Goal: Information Seeking & Learning: Learn about a topic

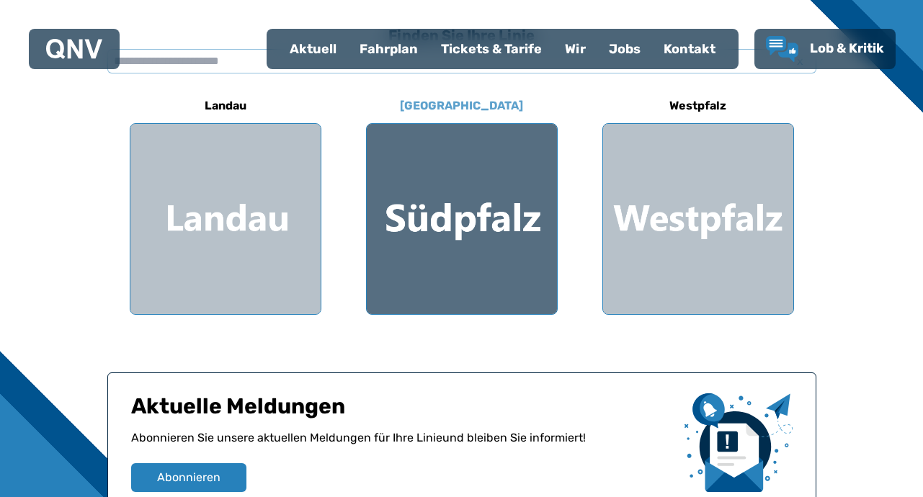
click at [480, 218] on div at bounding box center [462, 219] width 190 height 190
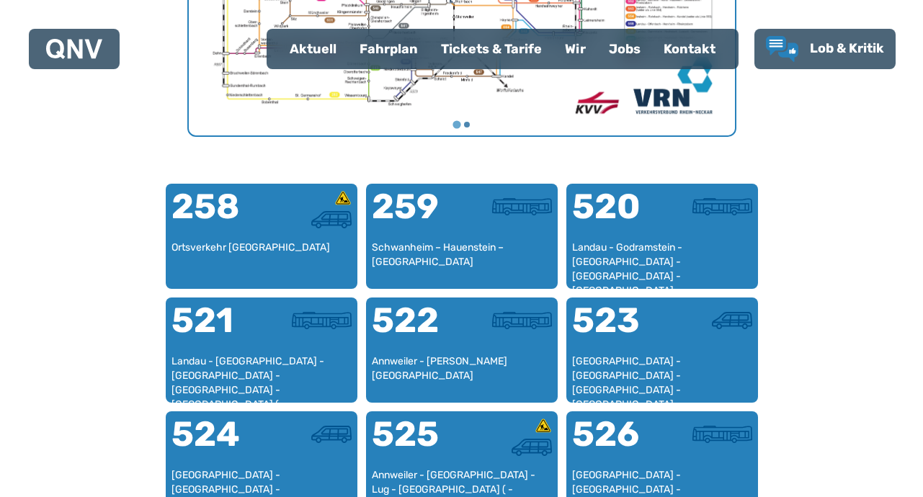
scroll to position [876, 0]
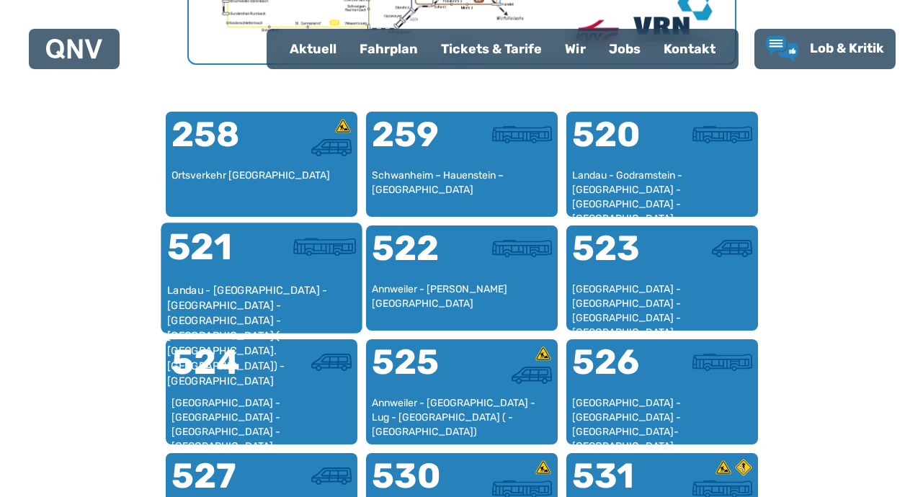
click at [202, 249] on div "521" at bounding box center [213, 256] width 94 height 54
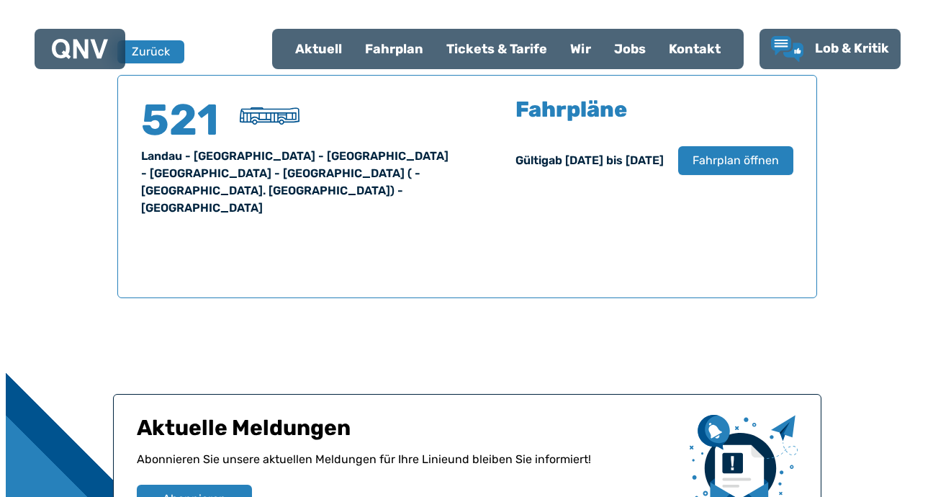
scroll to position [949, 0]
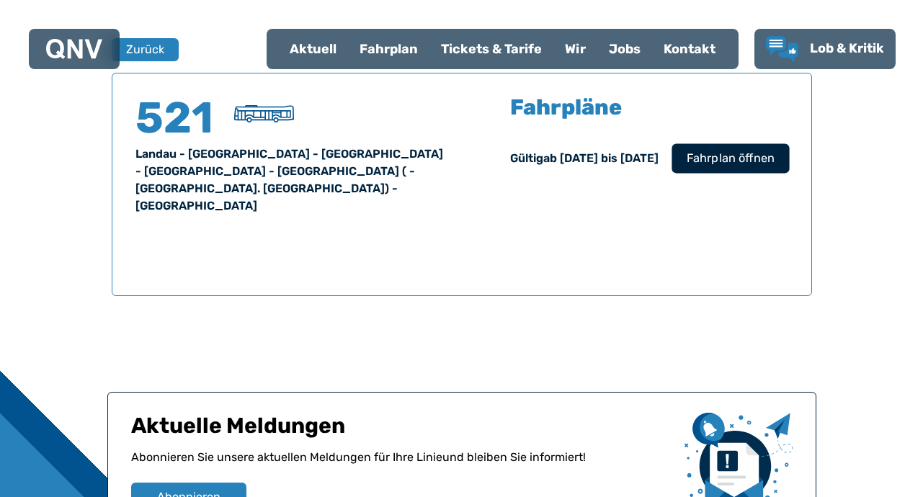
click at [724, 154] on span "Fahrplan öffnen" at bounding box center [730, 158] width 88 height 17
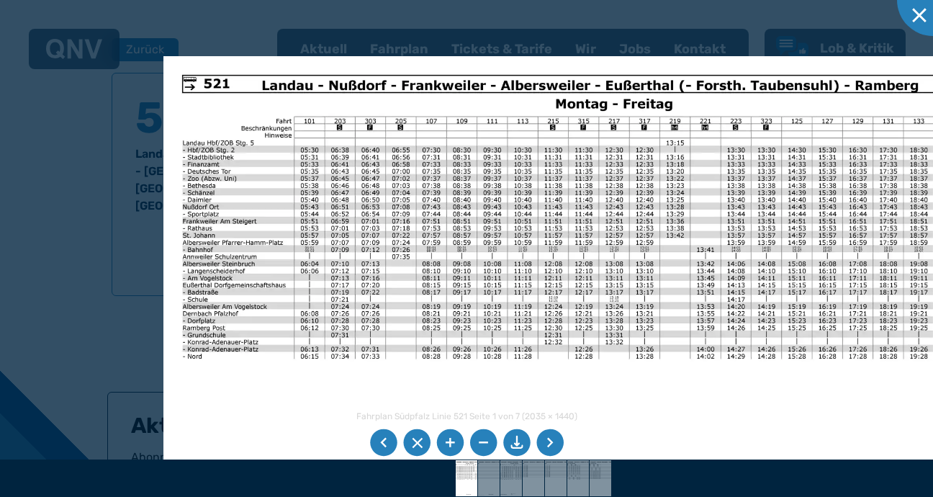
click at [377, 239] on img at bounding box center [567, 341] width 806 height 570
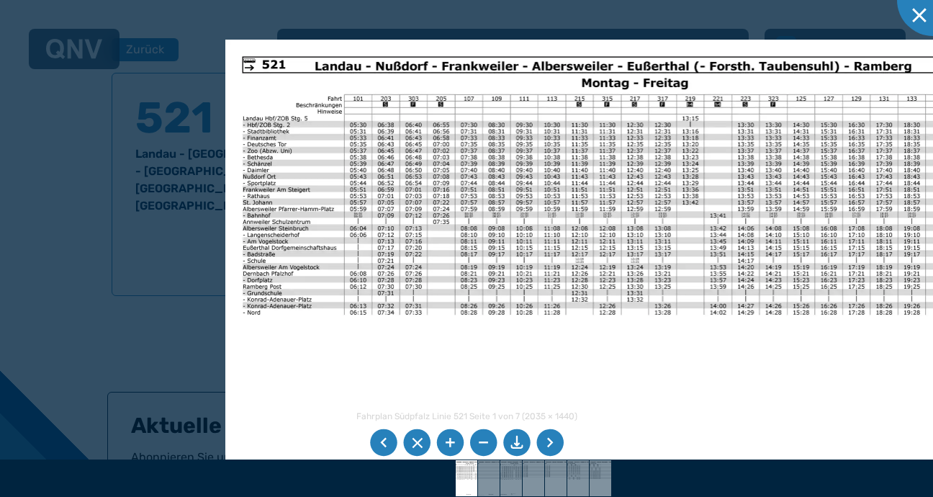
click at [545, 439] on li at bounding box center [550, 442] width 27 height 27
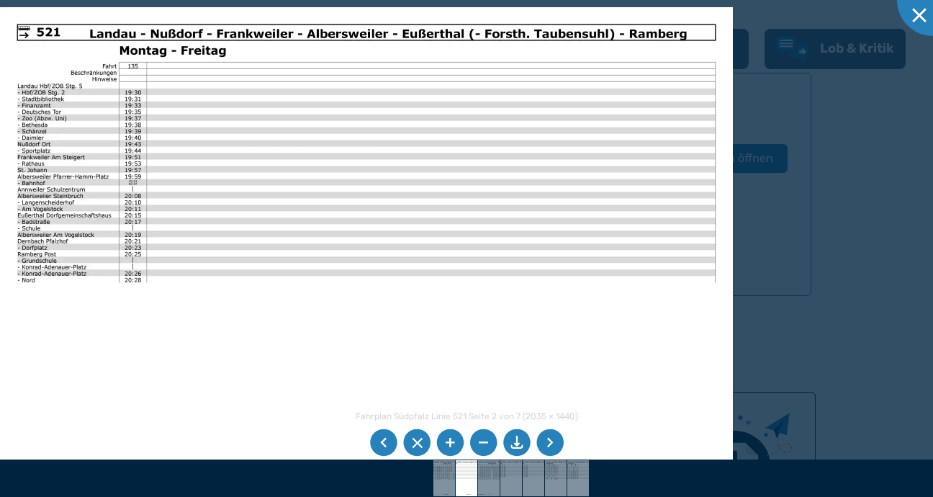
click at [545, 439] on li at bounding box center [550, 442] width 27 height 27
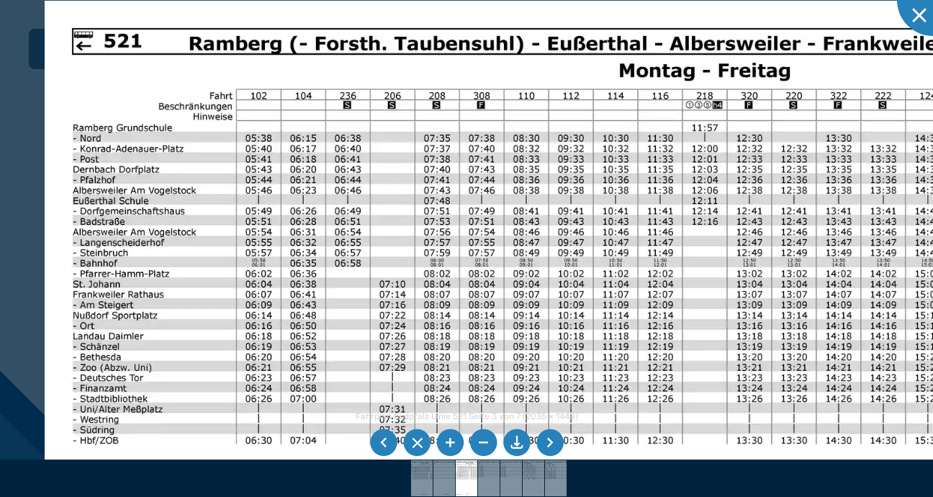
click at [386, 294] on img at bounding box center [635, 419] width 1181 height 836
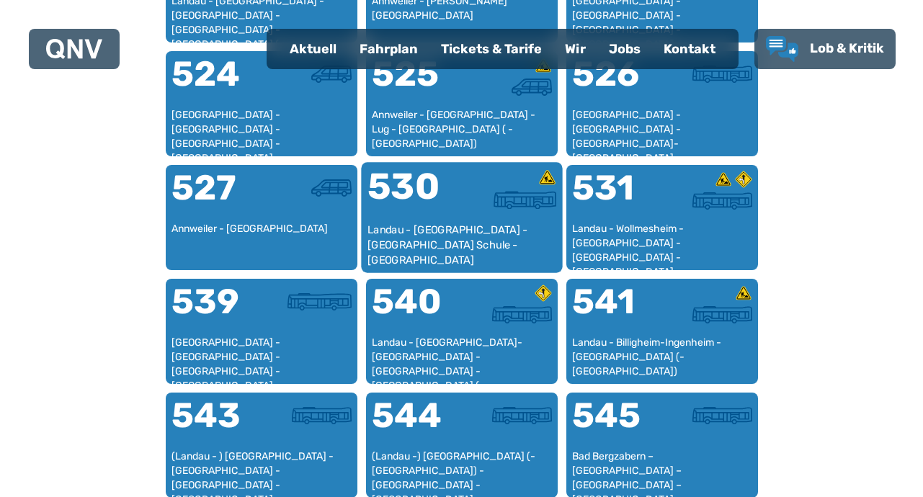
scroll to position [1236, 0]
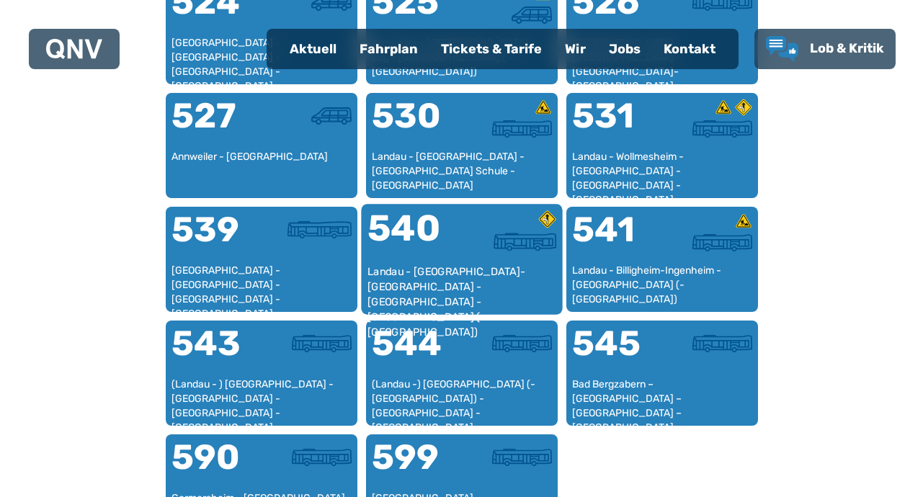
click at [418, 224] on div "540" at bounding box center [414, 237] width 94 height 54
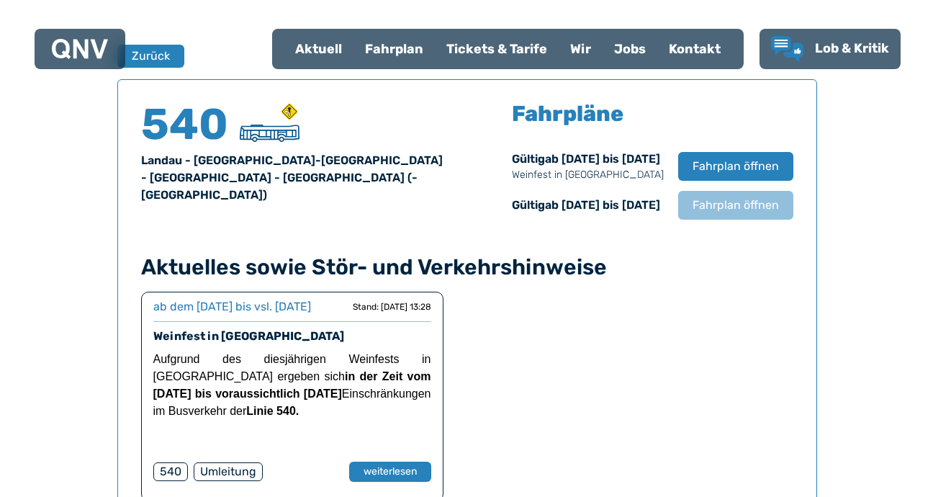
scroll to position [949, 0]
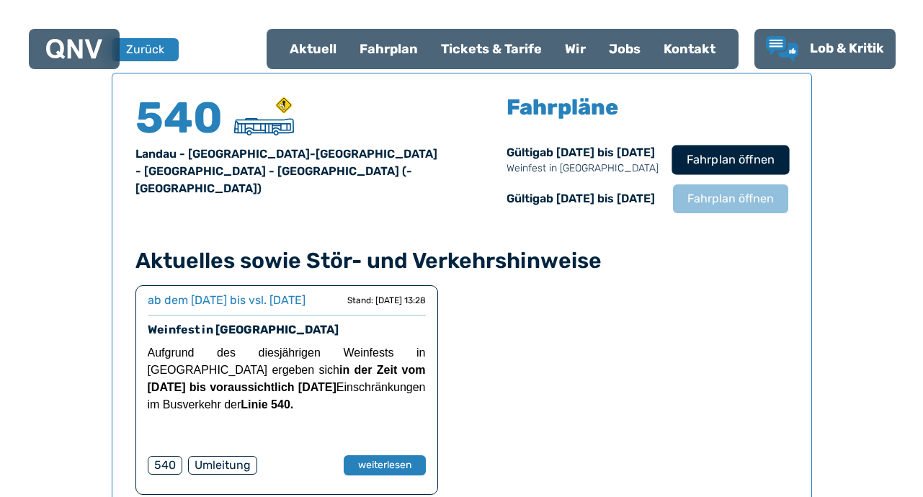
click at [714, 159] on span "Fahrplan öffnen" at bounding box center [730, 159] width 88 height 17
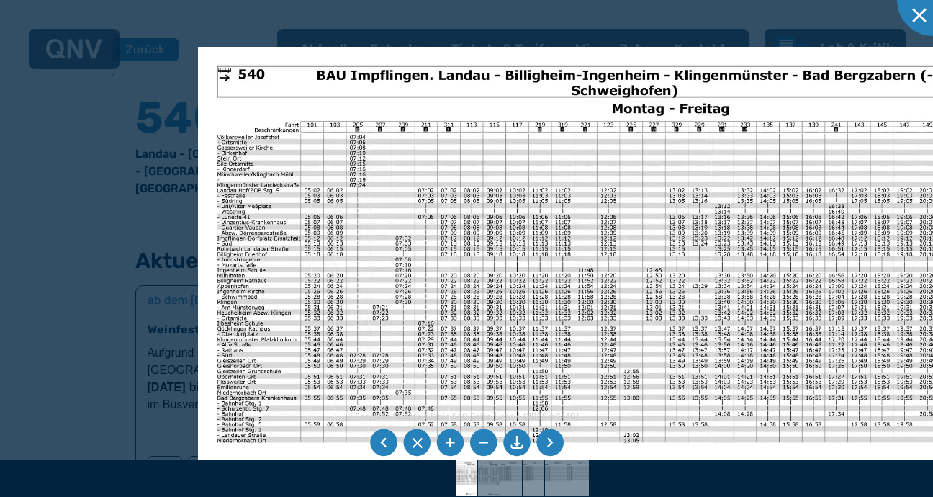
click at [383, 226] on img at bounding box center [601, 332] width 806 height 570
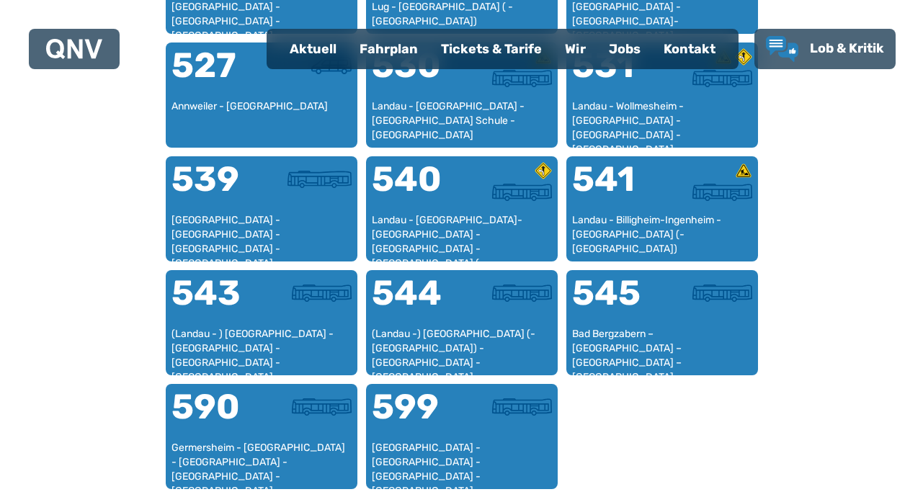
scroll to position [1308, 0]
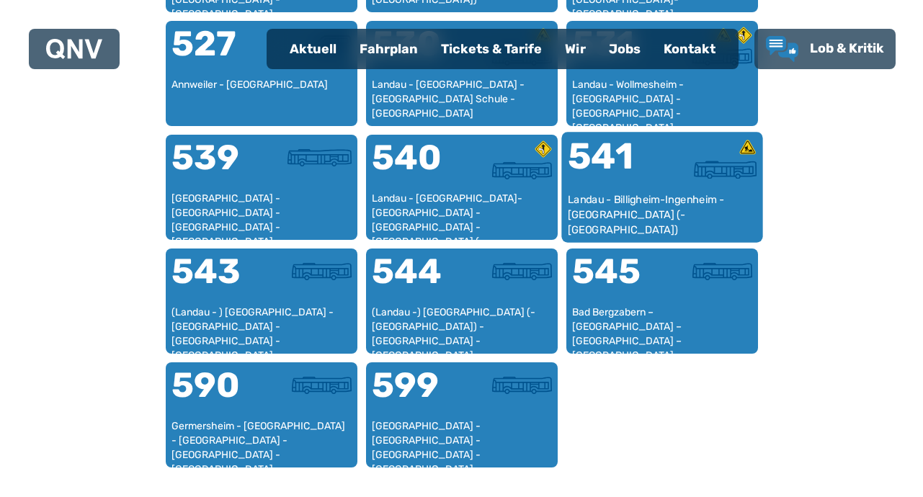
click at [597, 161] on div "541" at bounding box center [614, 165] width 94 height 54
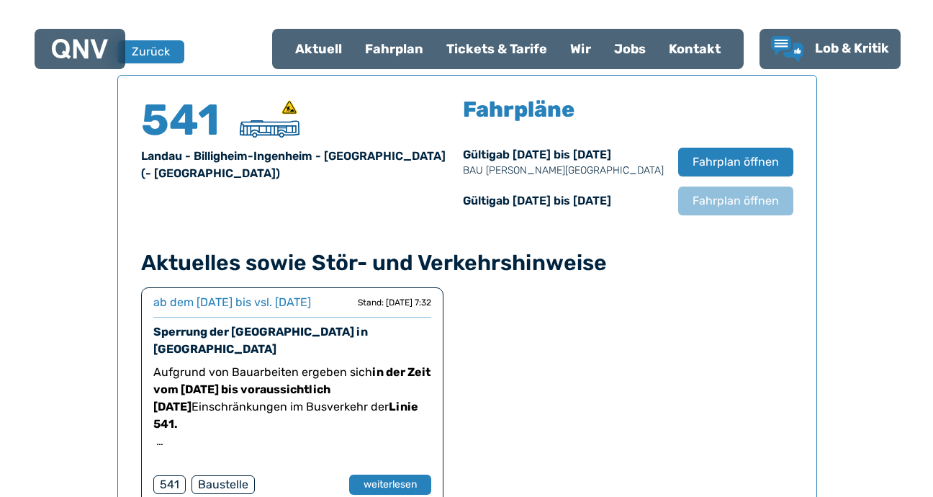
scroll to position [949, 0]
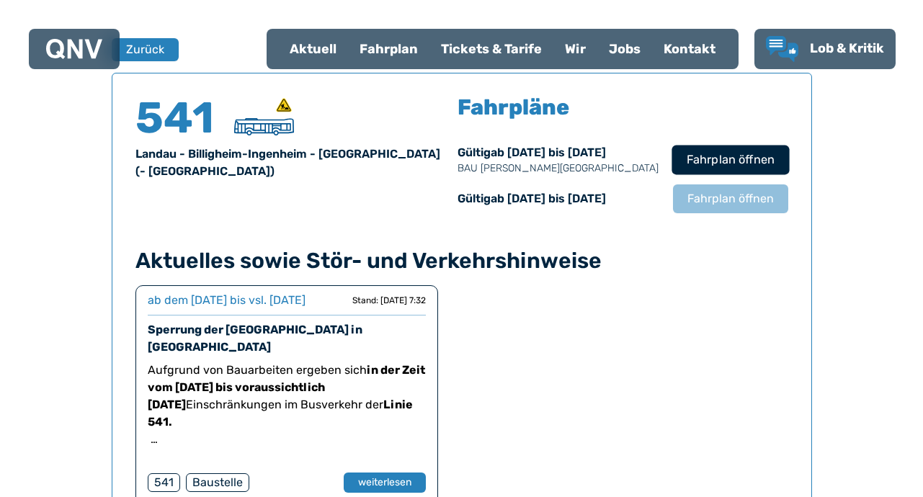
click at [711, 154] on span "Fahrplan öffnen" at bounding box center [730, 159] width 88 height 17
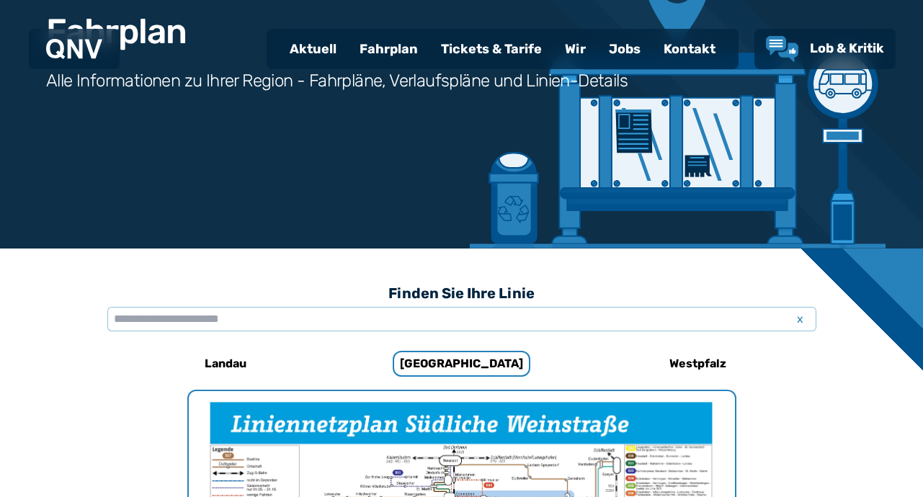
scroll to position [228, 0]
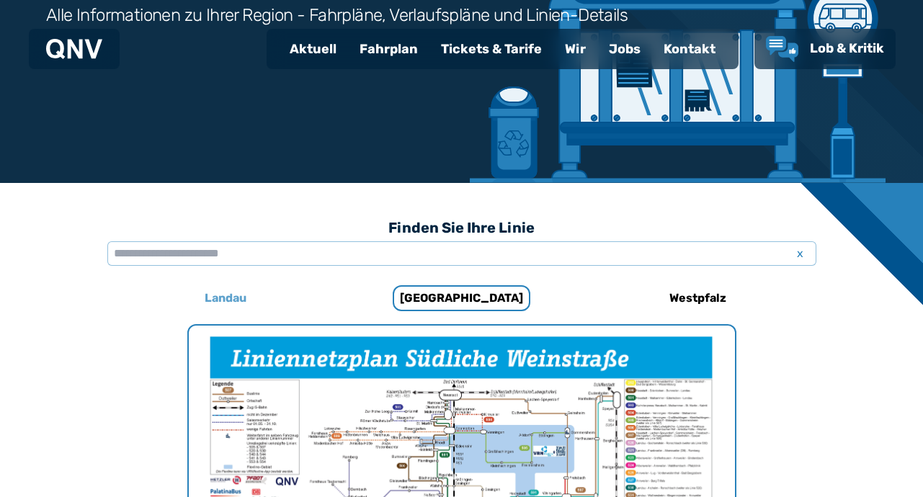
click at [224, 300] on h6 "Landau" at bounding box center [225, 298] width 53 height 23
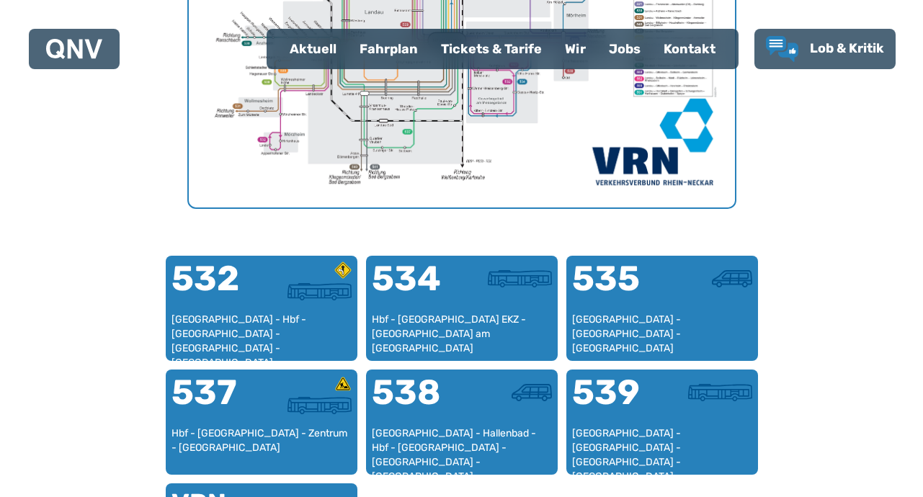
scroll to position [804, 0]
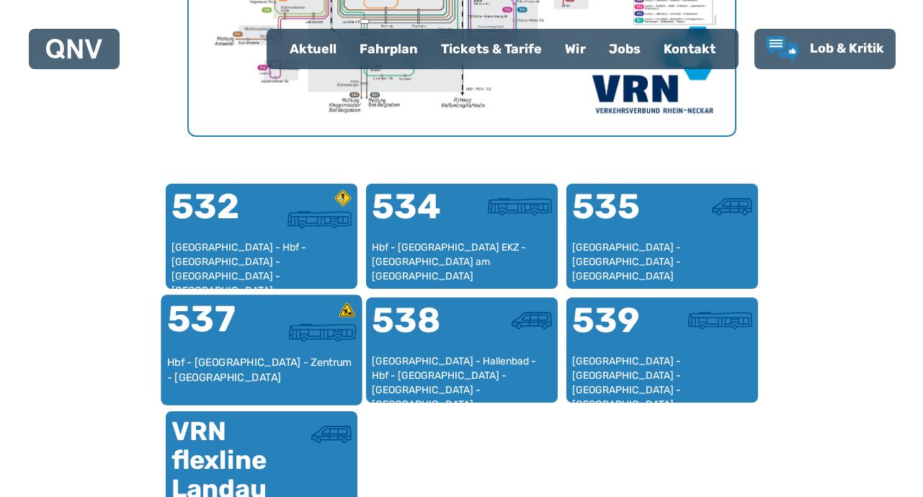
click at [210, 308] on div "537" at bounding box center [213, 328] width 94 height 54
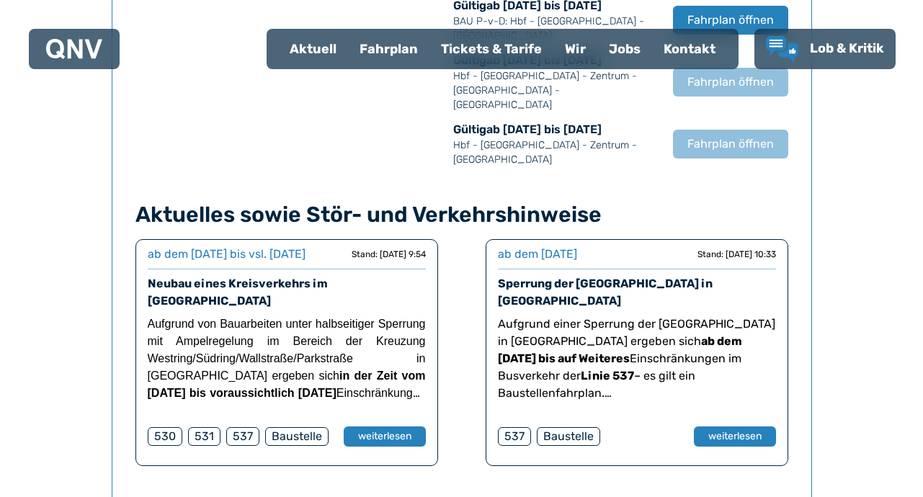
scroll to position [1237, 0]
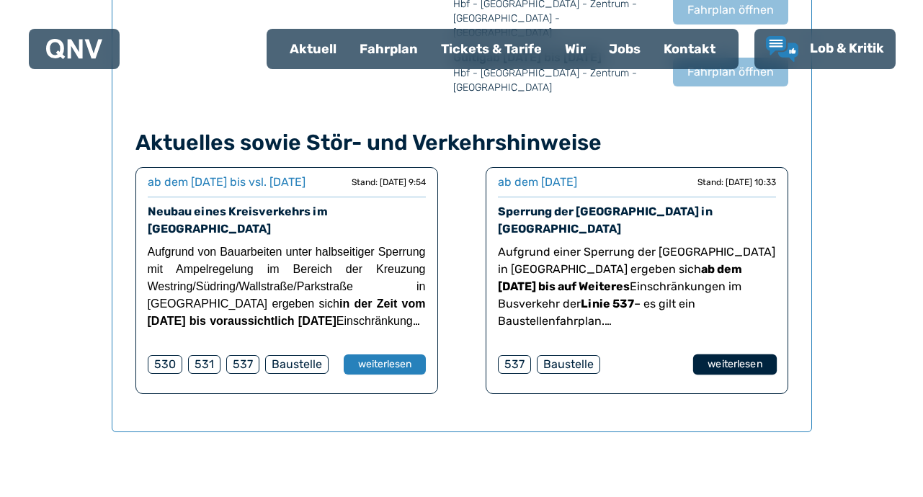
click at [745, 354] on button "weiterlesen" at bounding box center [734, 364] width 84 height 21
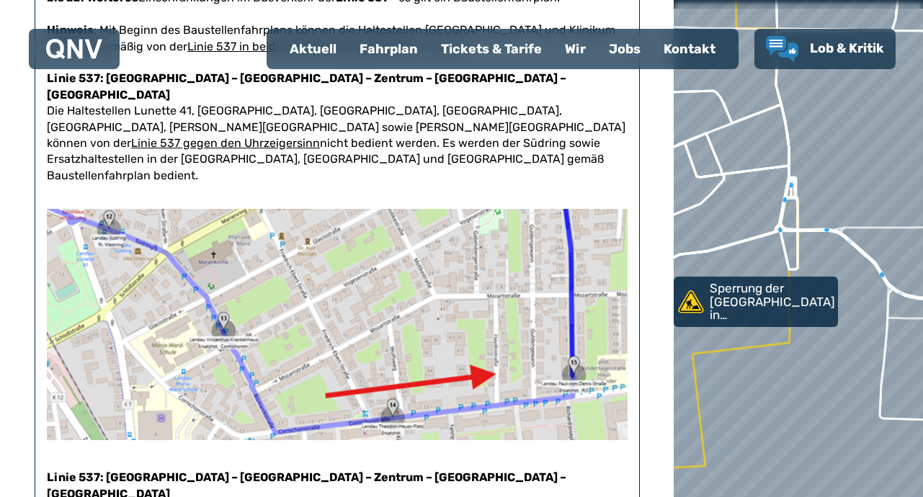
scroll to position [288, 0]
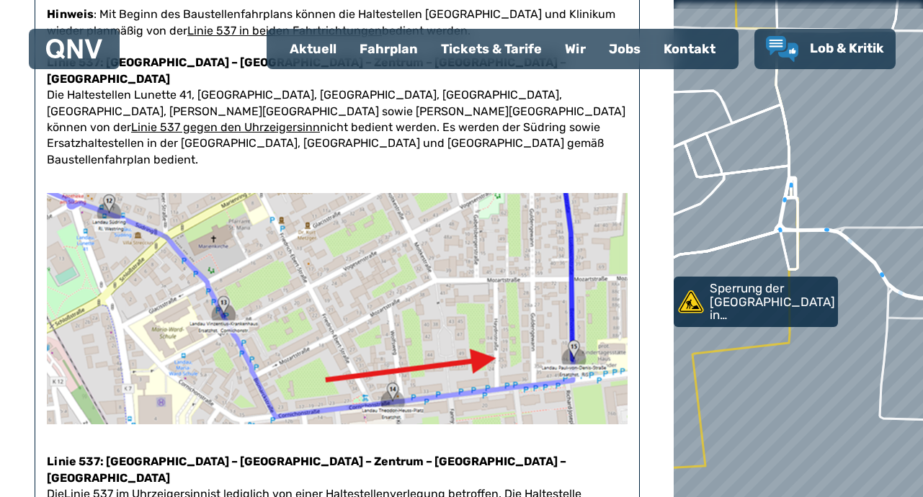
click at [499, 328] on img at bounding box center [337, 308] width 581 height 230
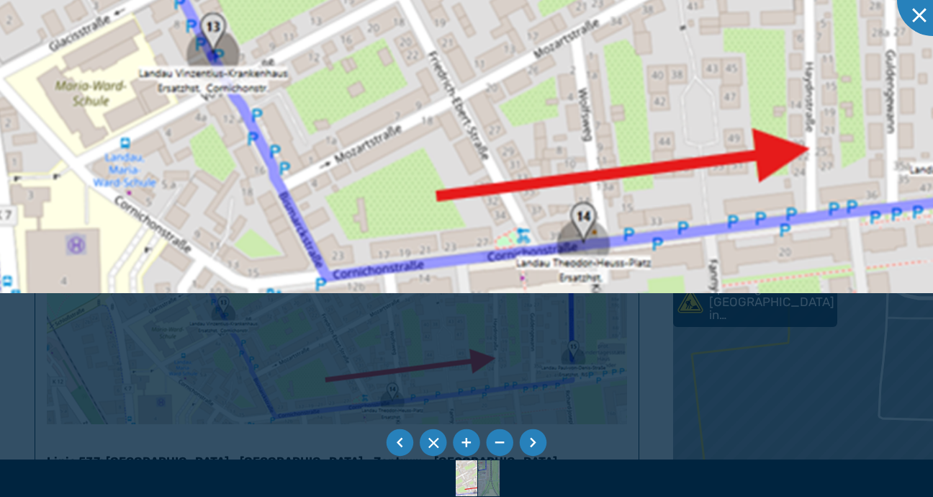
click at [649, 251] on img at bounding box center [462, 41] width 1273 height 506
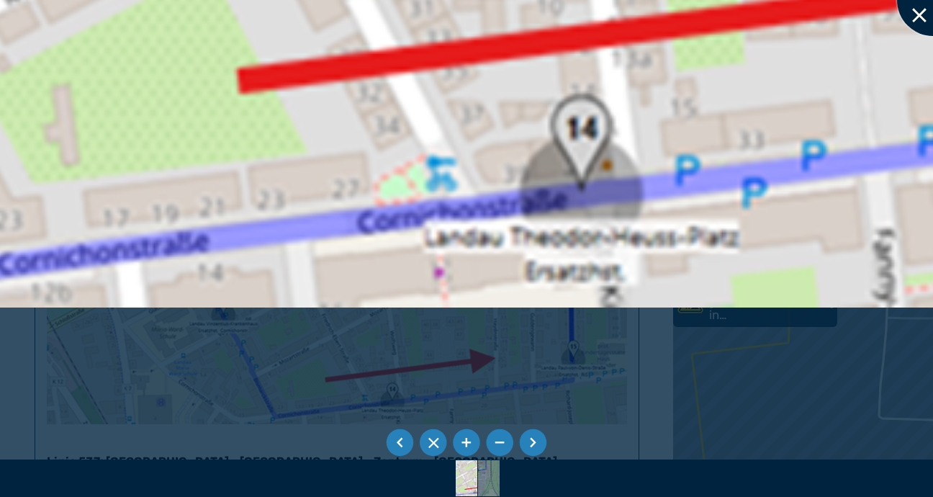
click at [922, 12] on div at bounding box center [933, 0] width 72 height 72
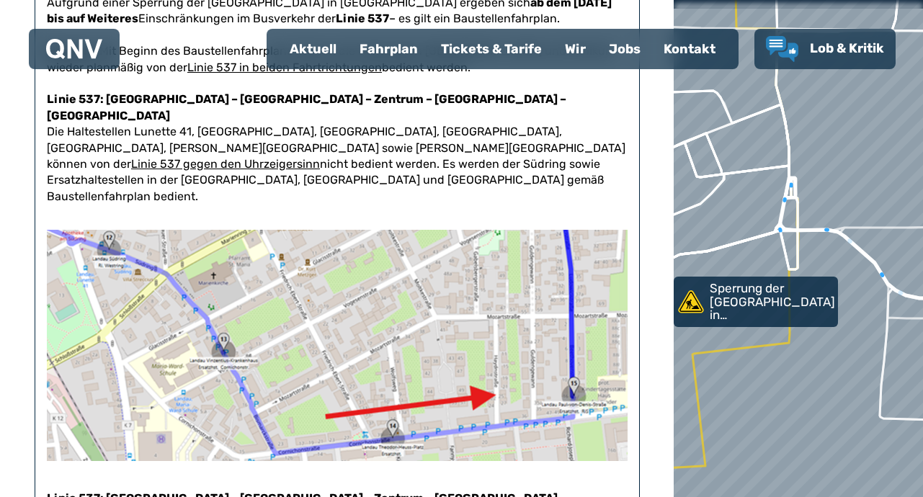
scroll to position [216, 0]
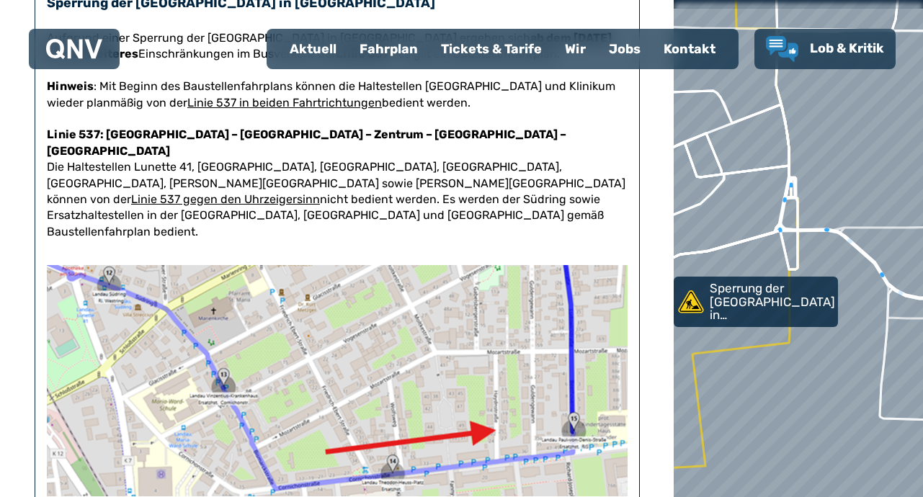
click at [581, 401] on img at bounding box center [337, 380] width 581 height 230
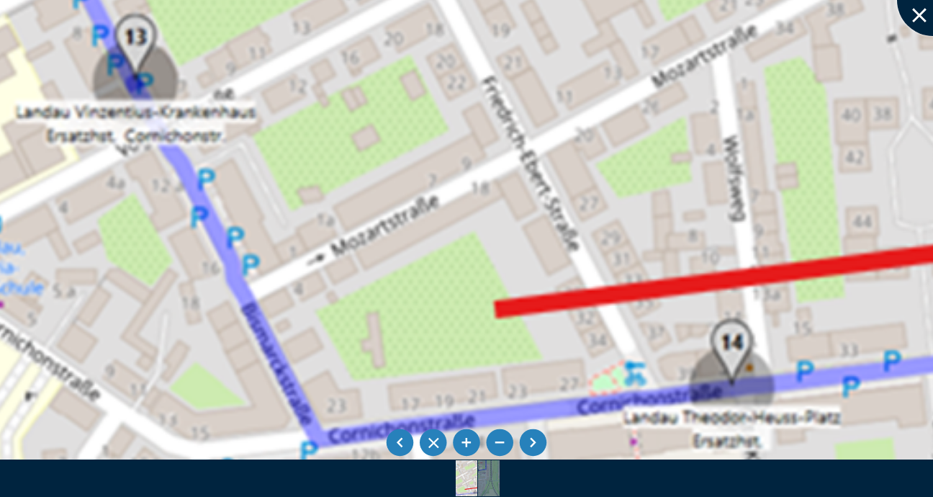
click at [918, 9] on div at bounding box center [933, 0] width 72 height 72
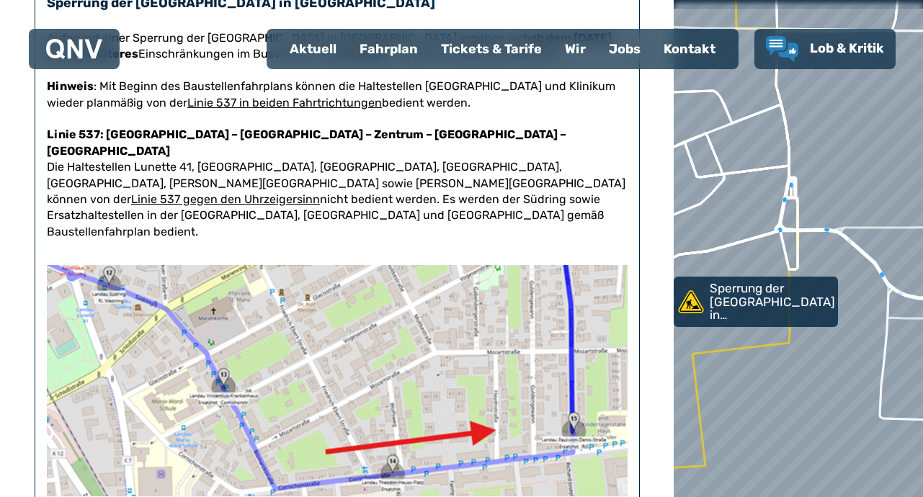
click at [771, 295] on p "Sperrung der [GEOGRAPHIC_DATA] in [GEOGRAPHIC_DATA]" at bounding box center [771, 302] width 125 height 40
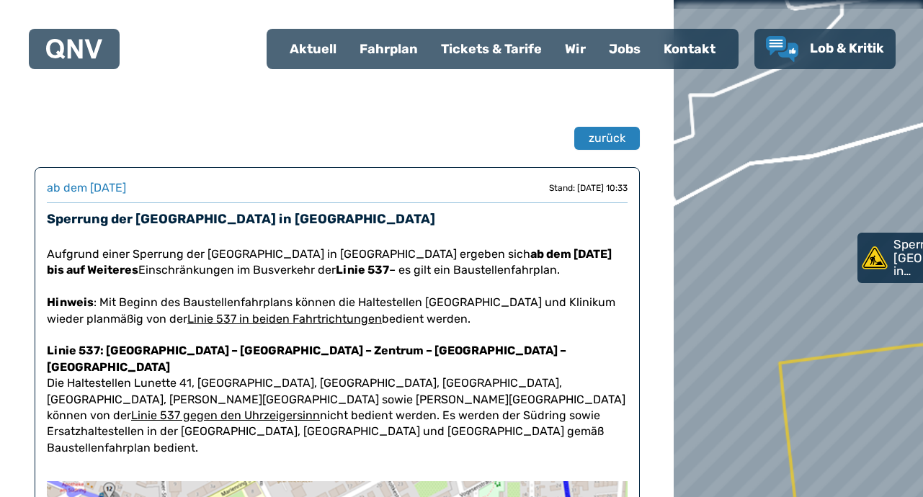
click at [904, 326] on div at bounding box center [797, 248] width 299 height 596
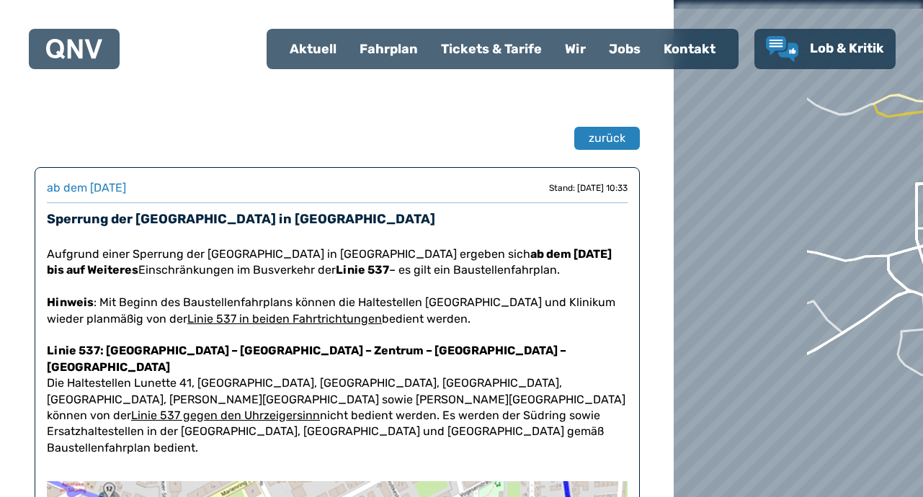
drag, startPoint x: 724, startPoint y: 300, endPoint x: 787, endPoint y: 302, distance: 63.4
click at [843, 312] on div at bounding box center [797, 248] width 299 height 596
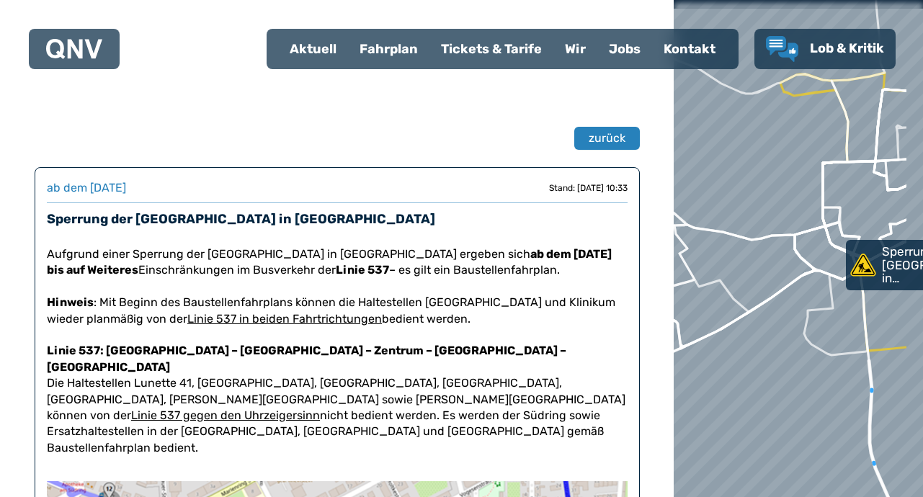
drag, startPoint x: 829, startPoint y: 302, endPoint x: 792, endPoint y: 290, distance: 38.5
click at [792, 290] on div at bounding box center [797, 248] width 299 height 596
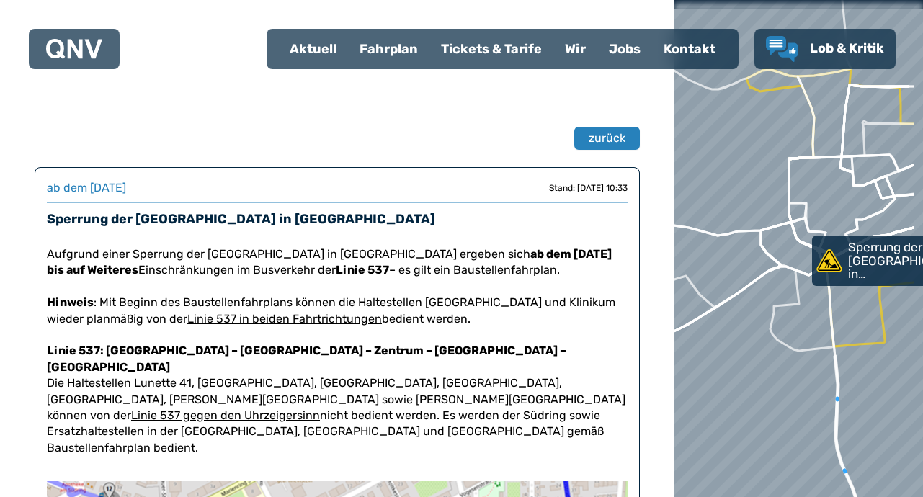
drag, startPoint x: 858, startPoint y: 313, endPoint x: 824, endPoint y: 309, distance: 34.1
click at [824, 309] on div at bounding box center [797, 248] width 299 height 596
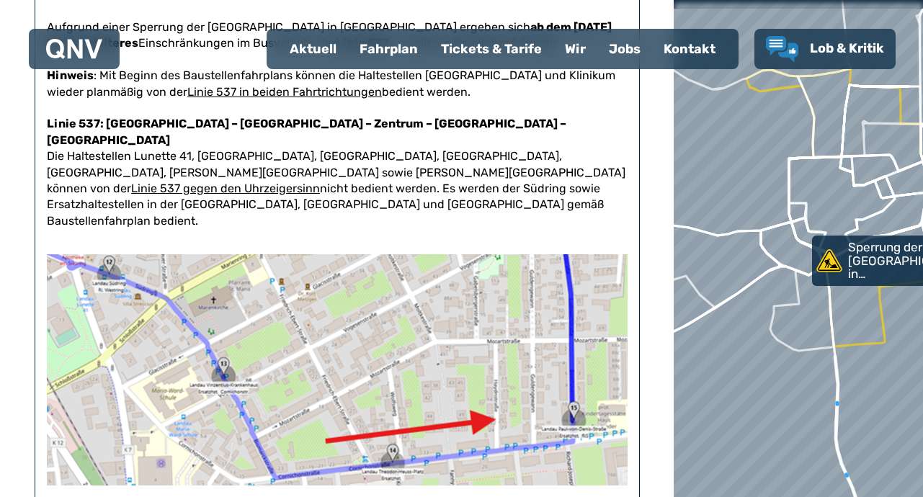
scroll to position [216, 0]
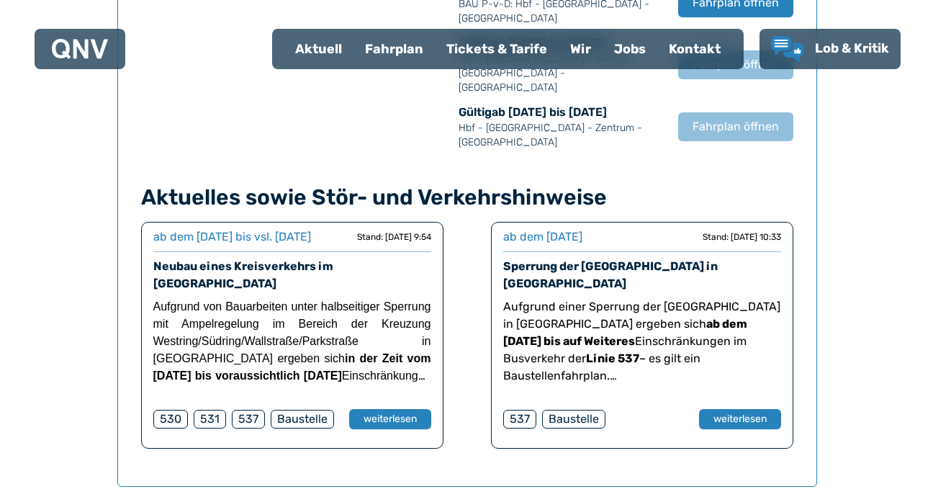
scroll to position [949, 0]
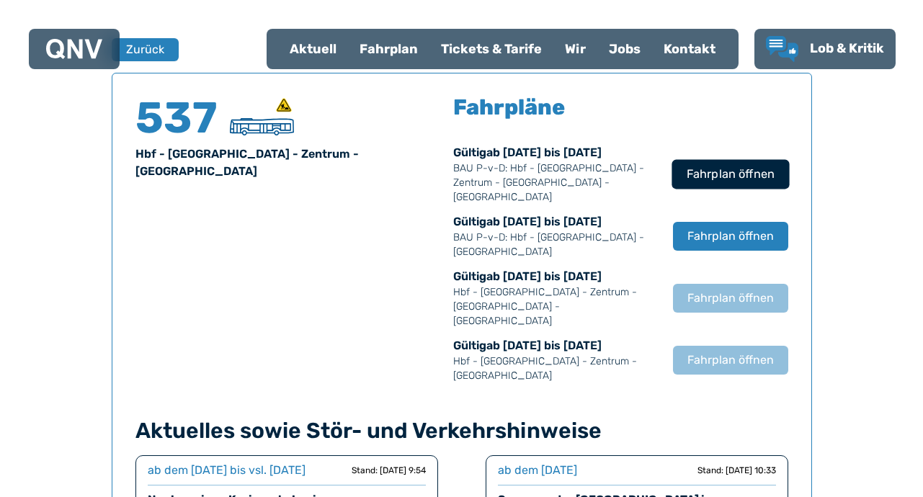
click at [736, 169] on span "Fahrplan öffnen" at bounding box center [730, 174] width 88 height 17
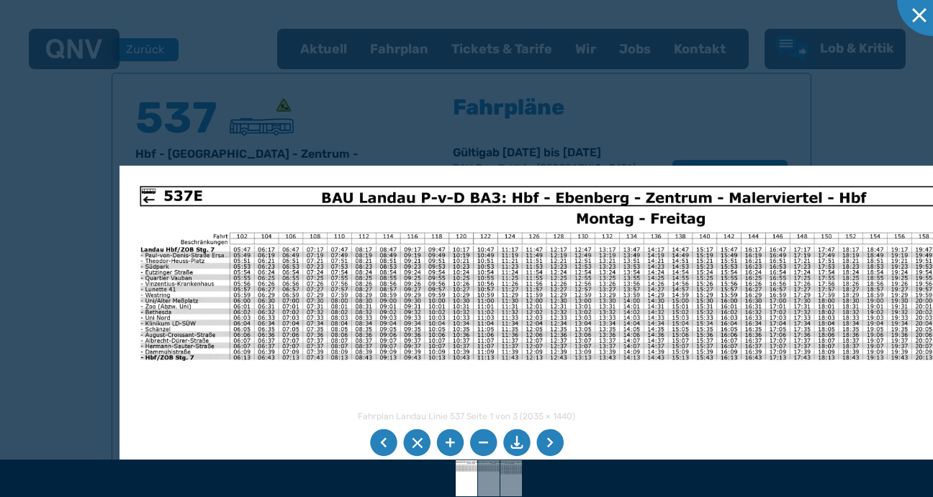
click at [357, 307] on img at bounding box center [563, 479] width 887 height 627
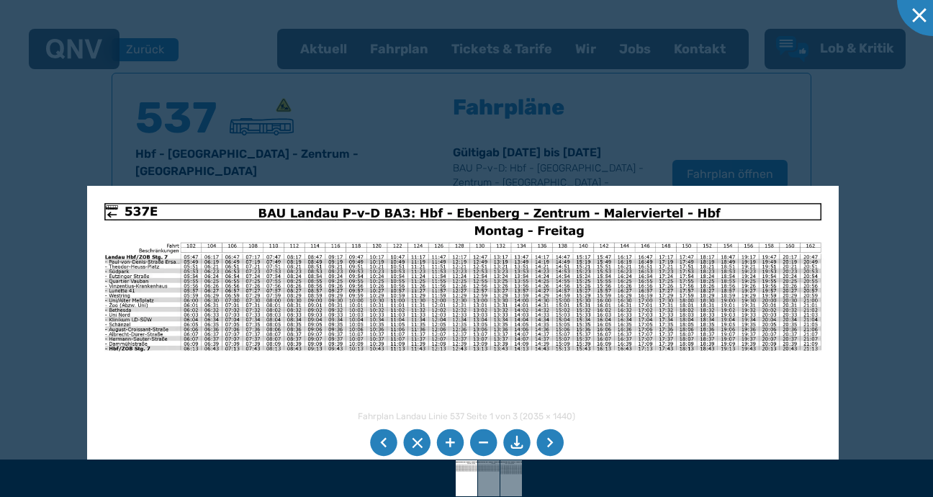
click at [545, 441] on li at bounding box center [550, 442] width 27 height 27
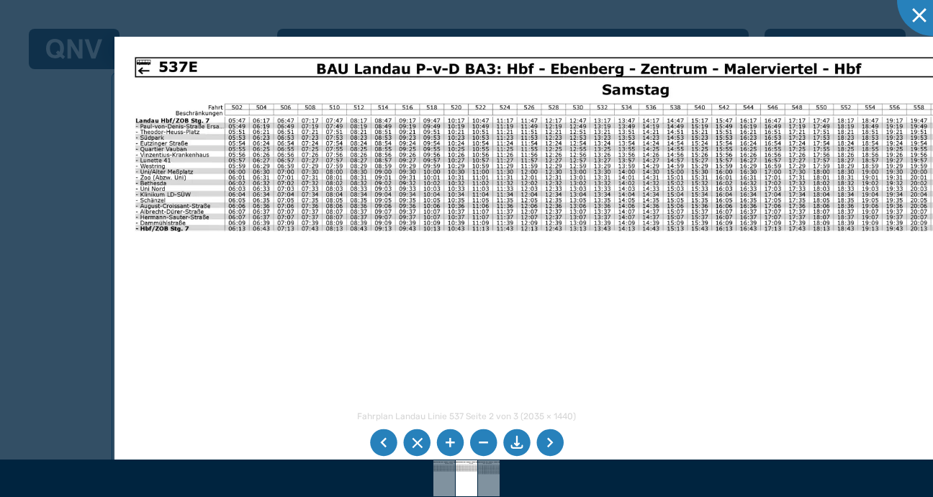
click at [215, 226] on img at bounding box center [558, 350] width 887 height 627
click at [548, 439] on li at bounding box center [550, 442] width 27 height 27
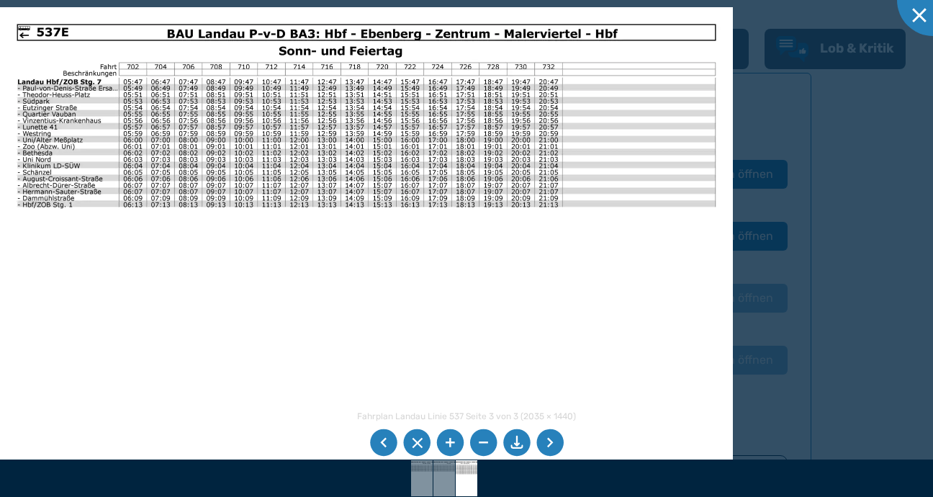
click at [548, 439] on li at bounding box center [550, 442] width 27 height 27
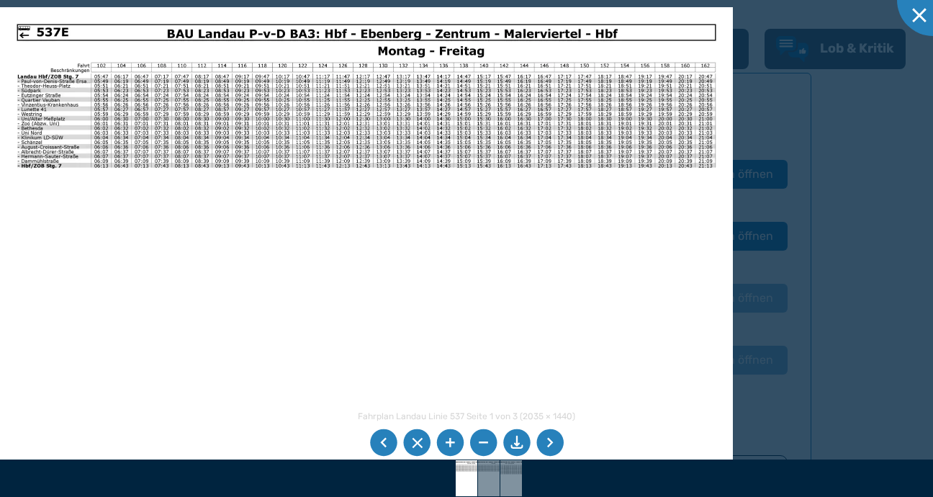
click at [548, 439] on li at bounding box center [550, 442] width 27 height 27
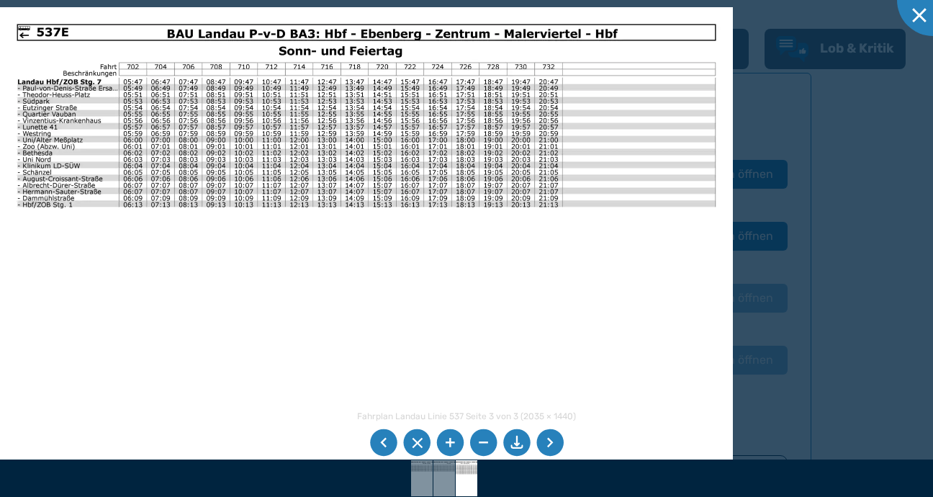
click at [548, 439] on li at bounding box center [550, 442] width 27 height 27
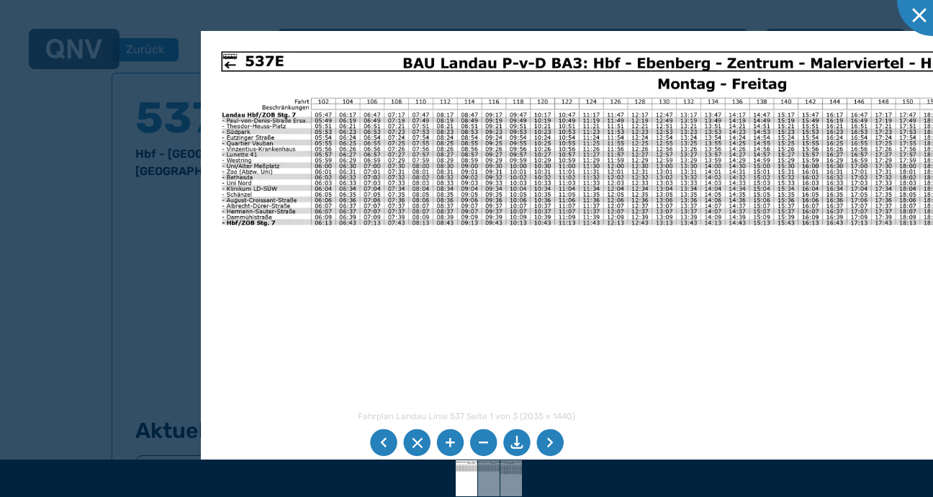
click at [453, 226] on img at bounding box center [644, 344] width 887 height 627
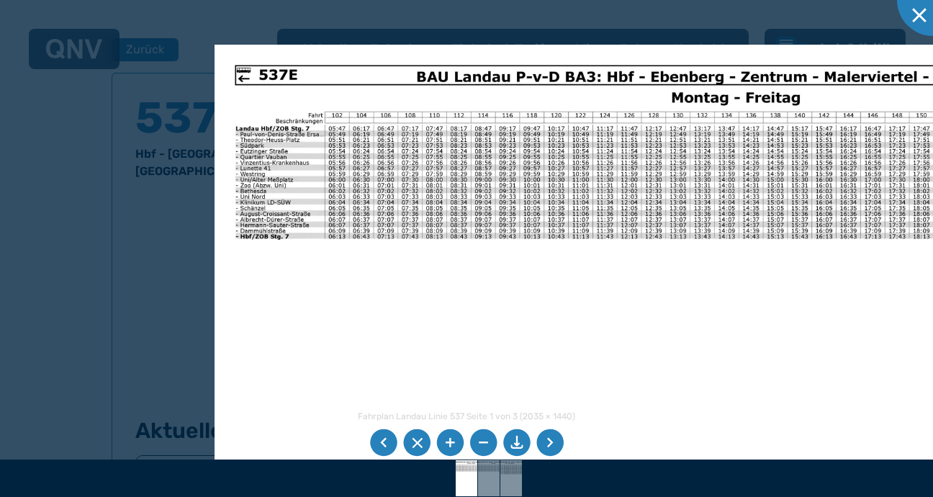
click at [549, 441] on li at bounding box center [550, 442] width 27 height 27
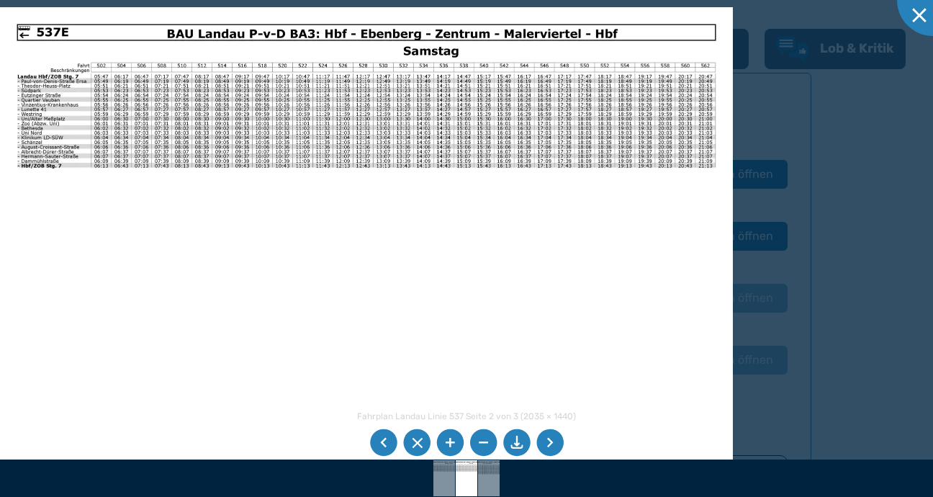
click at [549, 441] on li at bounding box center [550, 442] width 27 height 27
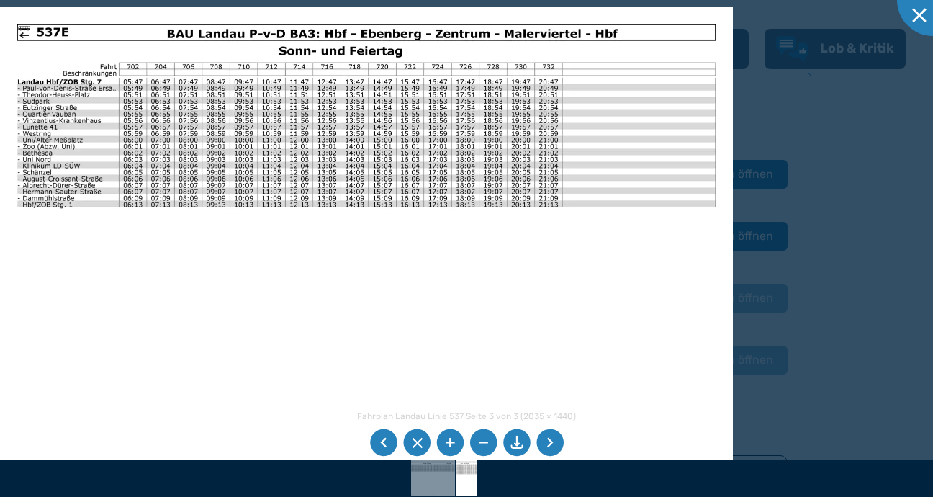
click at [549, 440] on li at bounding box center [550, 442] width 27 height 27
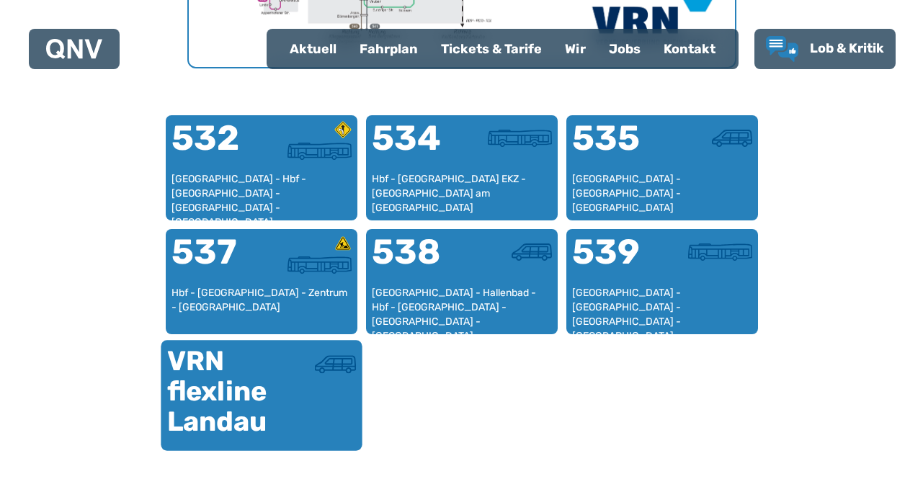
scroll to position [876, 0]
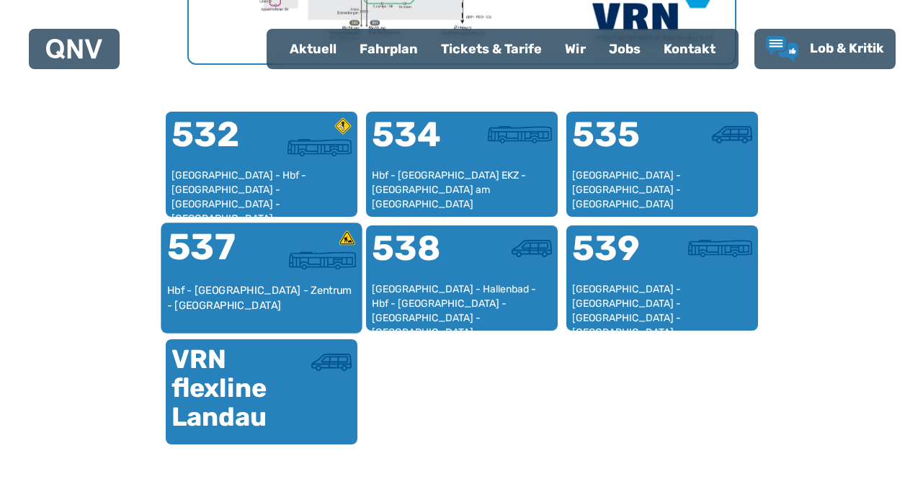
click at [216, 271] on div "537" at bounding box center [213, 256] width 94 height 54
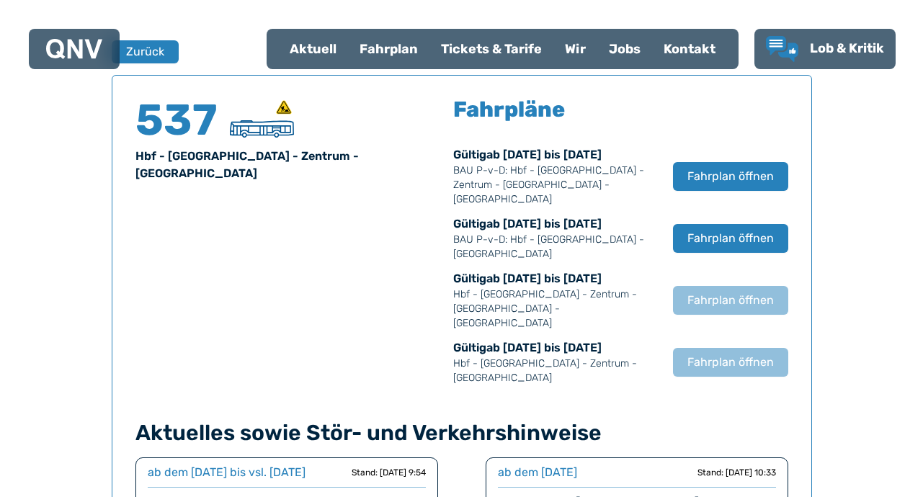
scroll to position [949, 0]
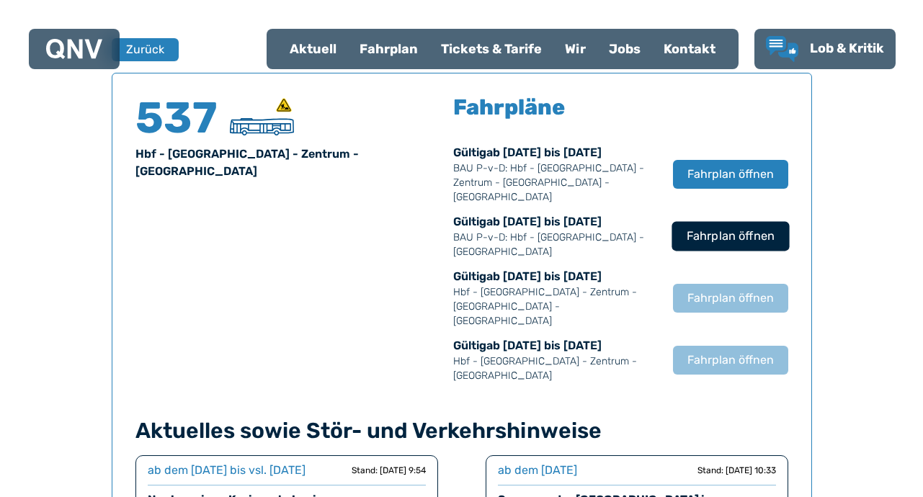
click at [727, 228] on span "Fahrplan öffnen" at bounding box center [730, 236] width 88 height 17
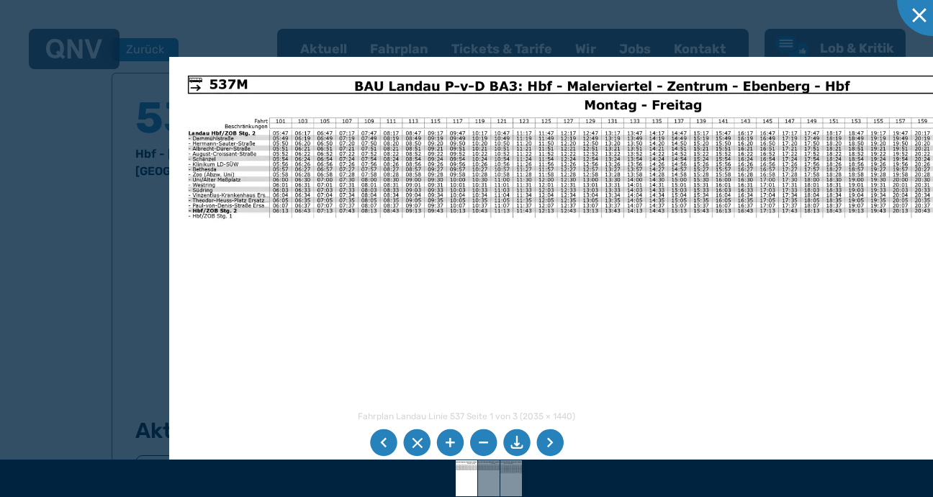
click at [436, 207] on img at bounding box center [572, 342] width 806 height 570
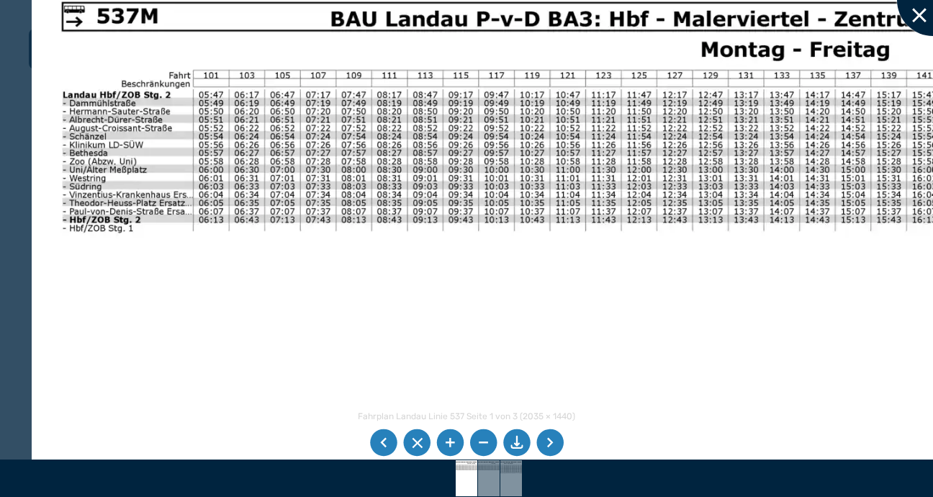
click at [918, 9] on div at bounding box center [933, 0] width 72 height 72
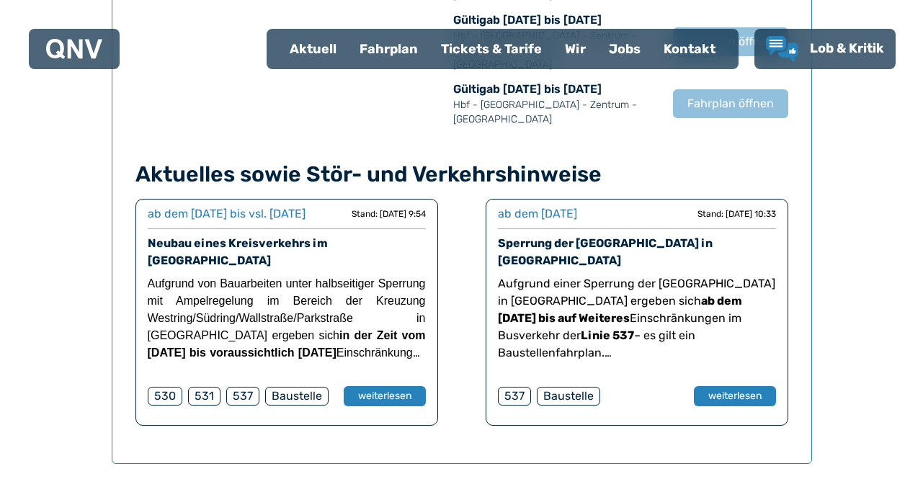
scroll to position [1237, 0]
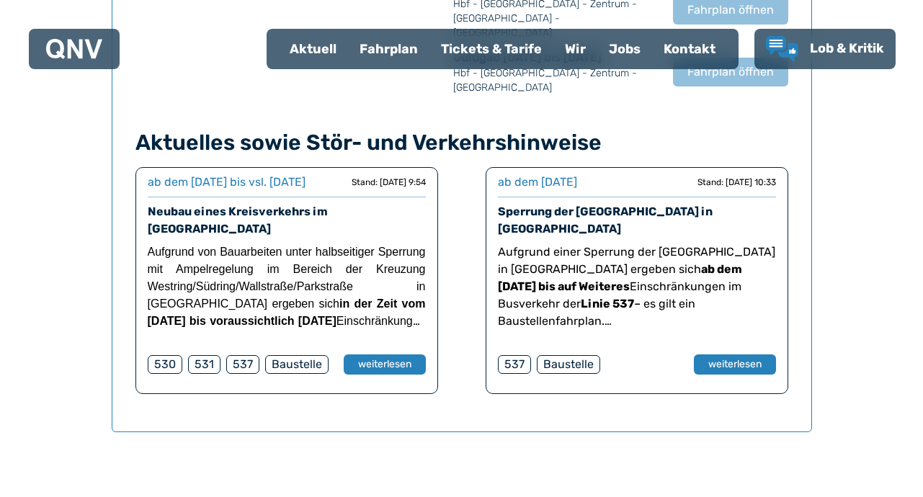
drag, startPoint x: 237, startPoint y: 359, endPoint x: 367, endPoint y: 340, distance: 131.7
click at [236, 359] on div "537" at bounding box center [242, 364] width 33 height 19
click at [406, 354] on button "weiterlesen" at bounding box center [384, 364] width 84 height 21
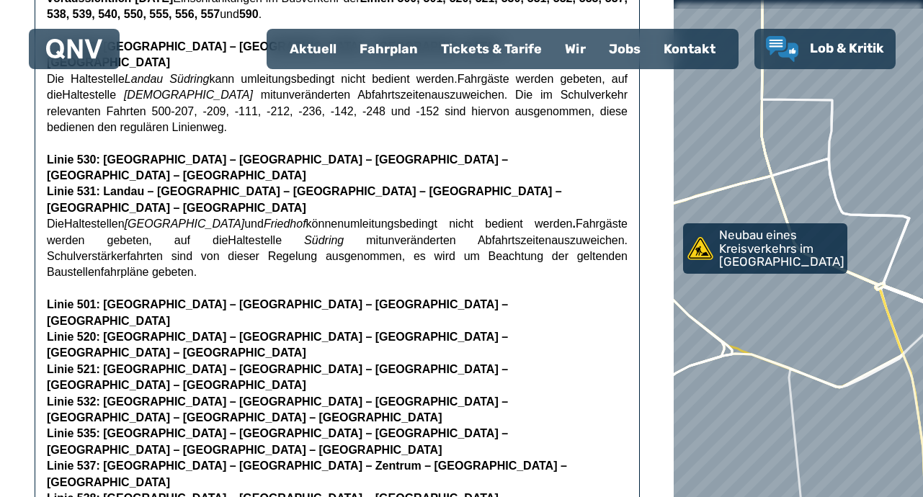
scroll to position [360, 0]
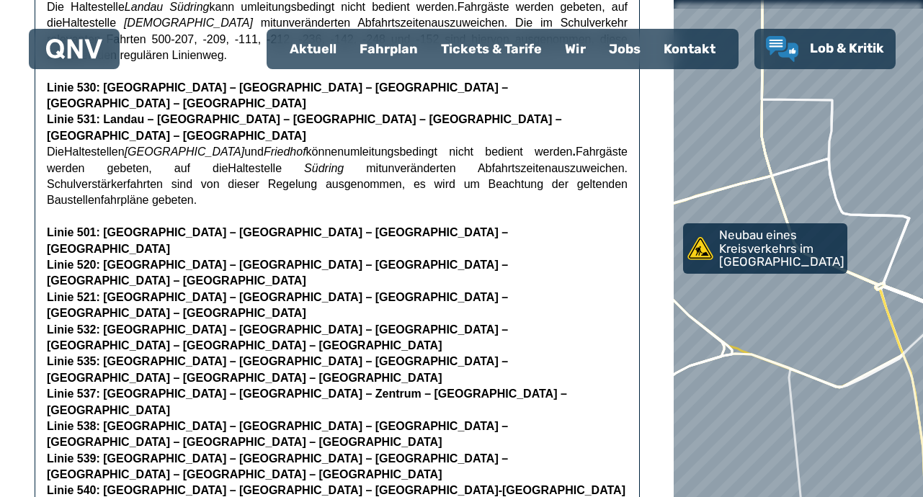
click at [71, 388] on span "Linie 537: [GEOGRAPHIC_DATA] – [GEOGRAPHIC_DATA] – Zentrum – [GEOGRAPHIC_DATA] …" at bounding box center [307, 402] width 520 height 28
click at [86, 388] on span "Linie 537: [GEOGRAPHIC_DATA] – [GEOGRAPHIC_DATA] – Zentrum – [GEOGRAPHIC_DATA] …" at bounding box center [307, 402] width 520 height 28
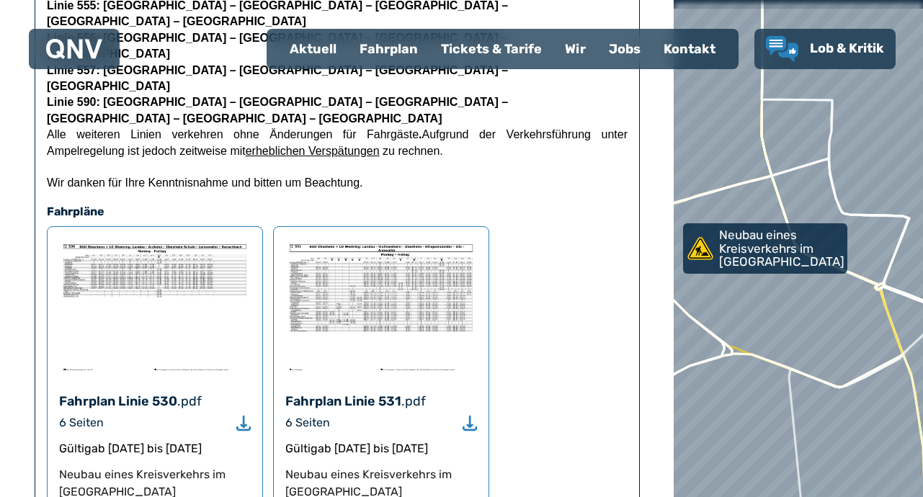
scroll to position [838, 0]
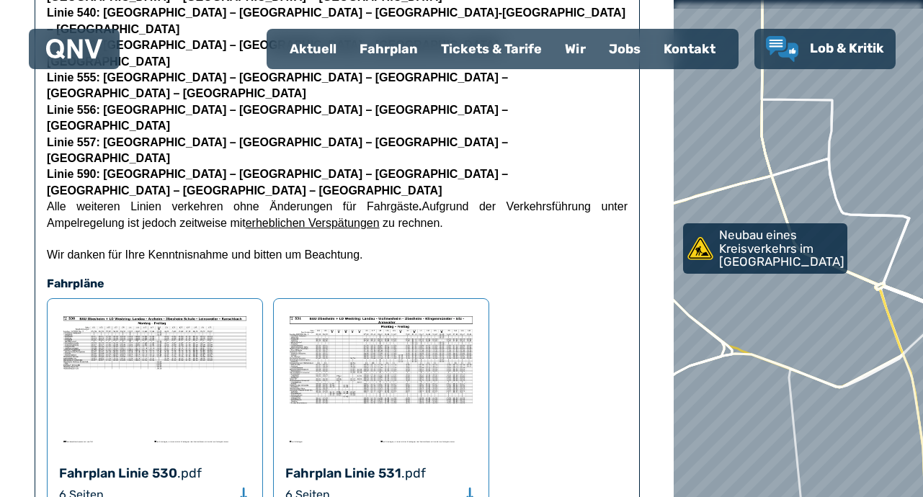
drag, startPoint x: 195, startPoint y: 342, endPoint x: 259, endPoint y: 365, distance: 68.1
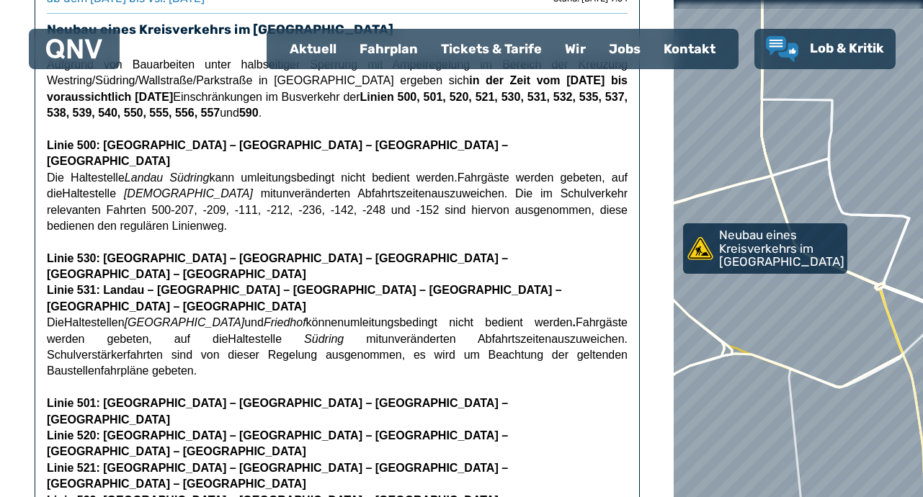
scroll to position [0, 0]
